Goal: Information Seeking & Learning: Learn about a topic

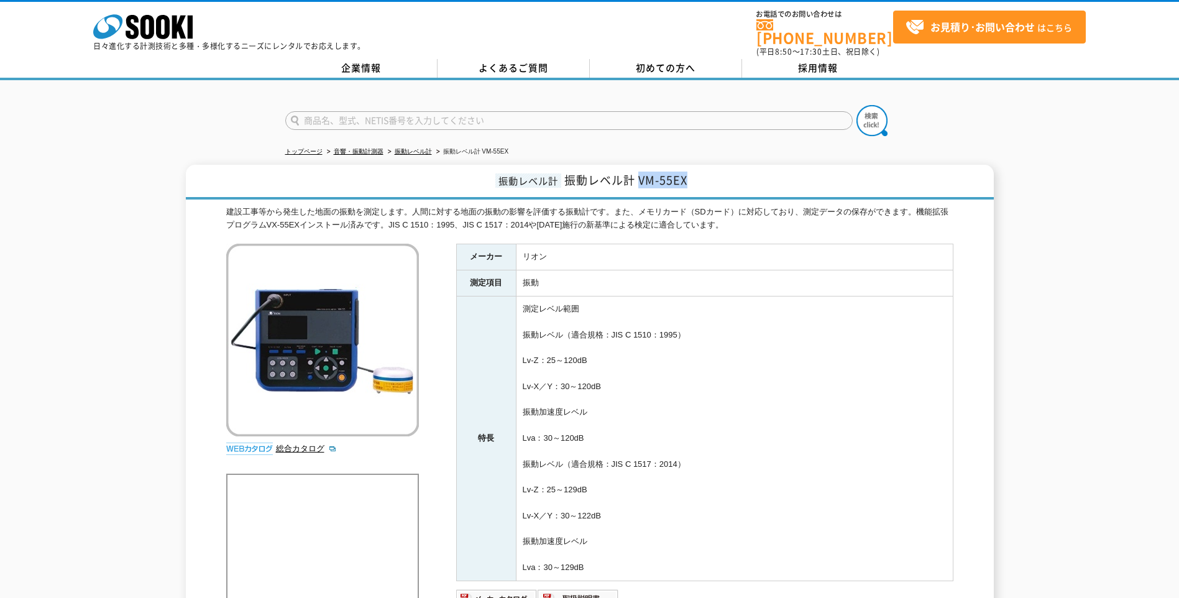
drag, startPoint x: 638, startPoint y: 176, endPoint x: 687, endPoint y: 176, distance: 49.7
click at [687, 176] on span "振動レベル計 VM-55EX" at bounding box center [625, 180] width 123 height 17
copy span "VM-55EX"
click at [712, 313] on td "測定レベル範囲 振動レベル（適合規格：JIS C 1510：1995） Lv-Z：25～120dB Lv-X／Y：30～120dB 振動加速度レベル Lva：…" at bounding box center [734, 438] width 437 height 285
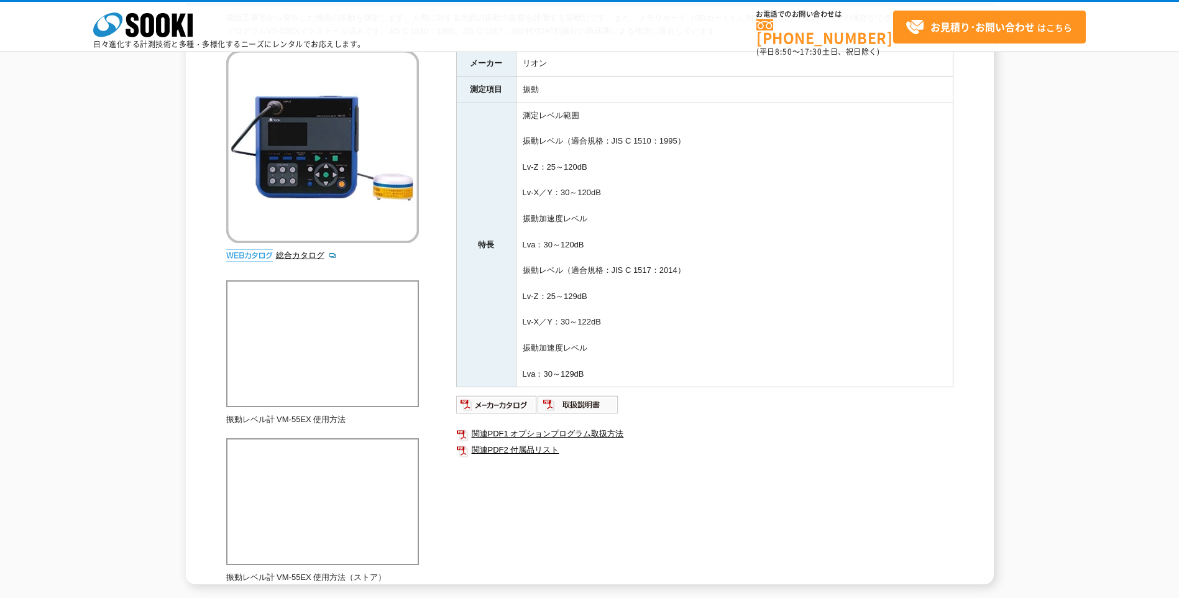
scroll to position [145, 0]
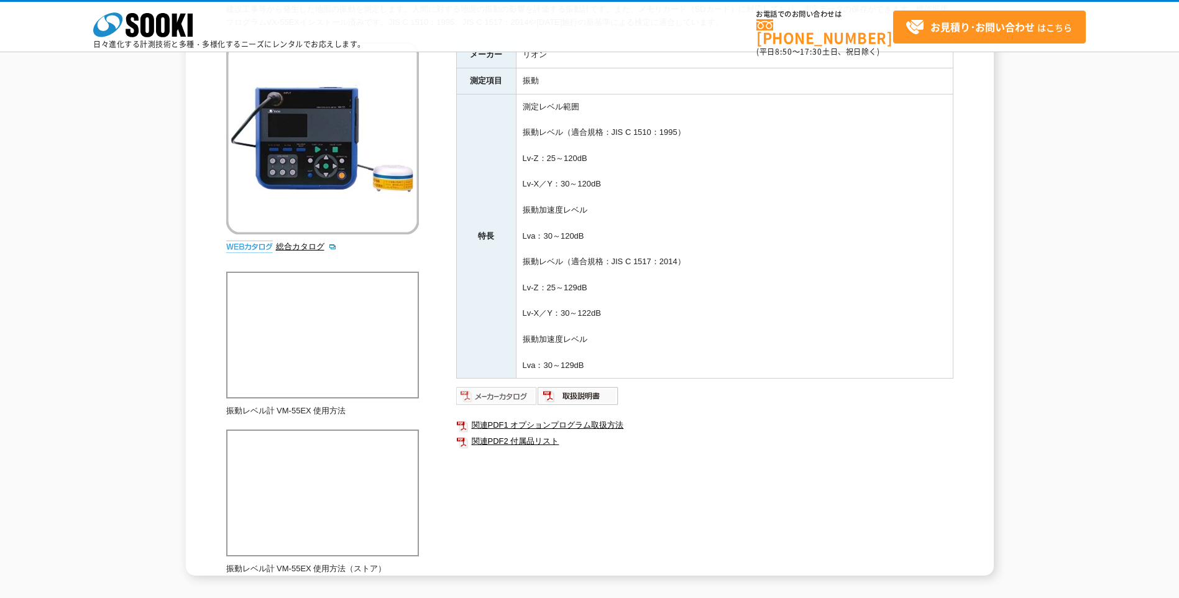
click at [518, 391] on img at bounding box center [496, 396] width 81 height 20
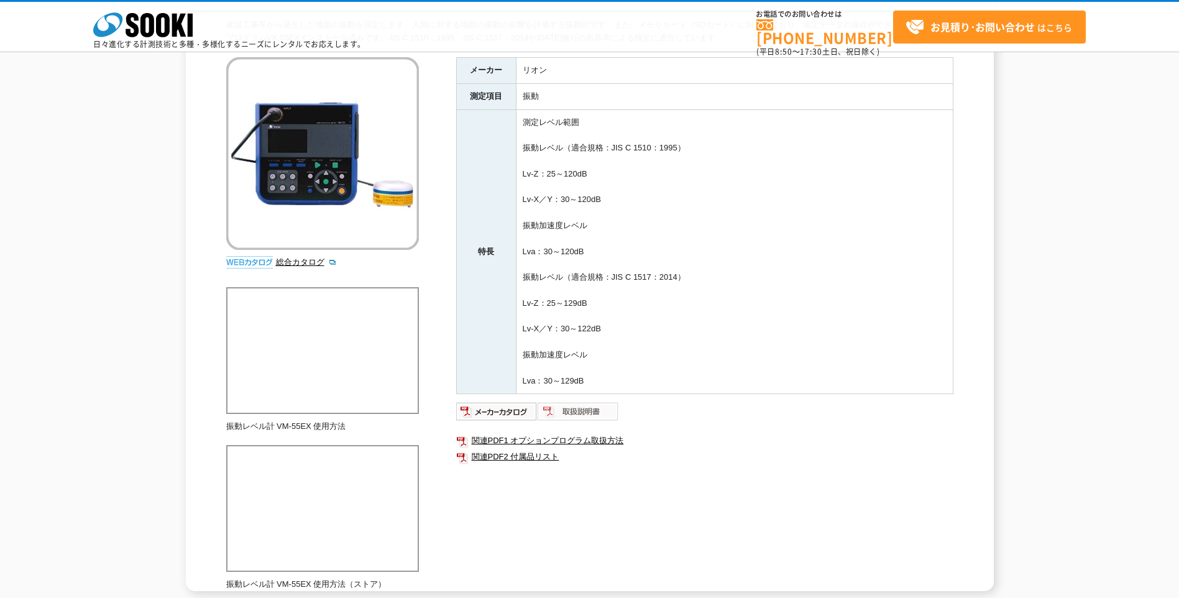
scroll to position [124, 0]
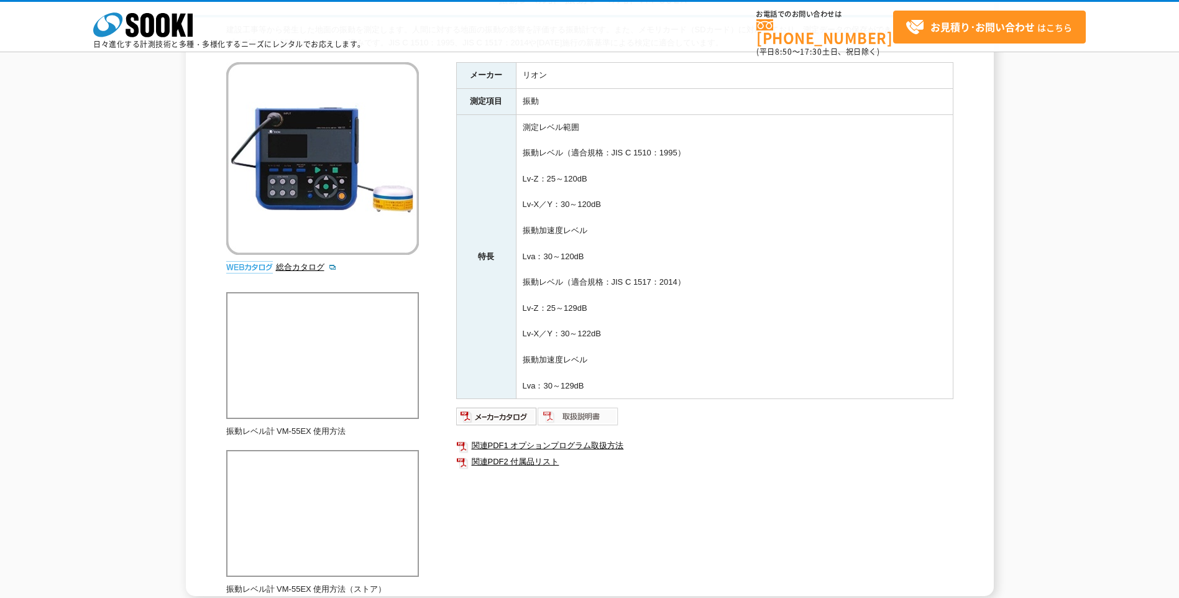
click at [605, 410] on img at bounding box center [578, 416] width 81 height 20
